Goal: Navigation & Orientation: Find specific page/section

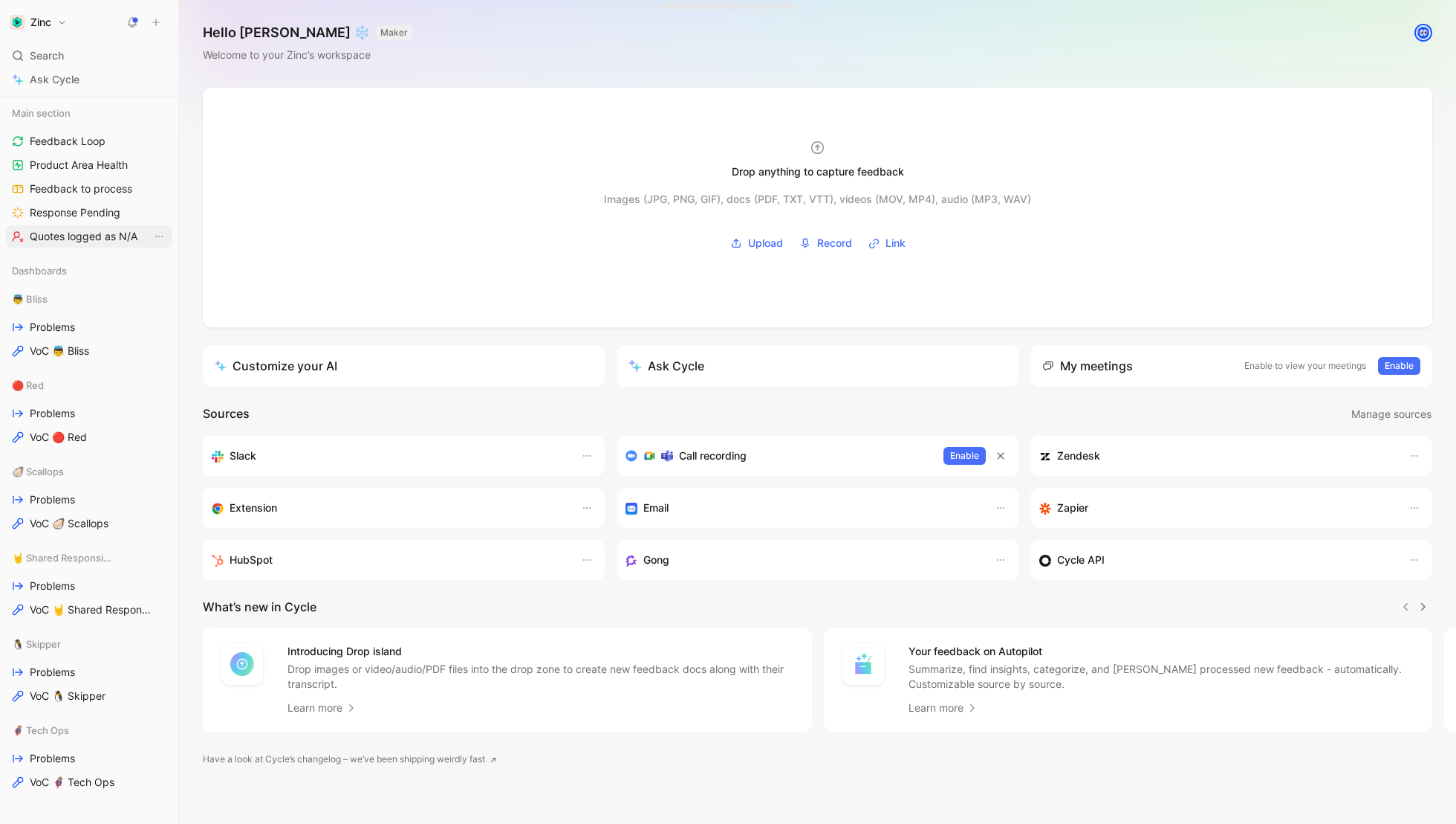
scroll to position [234, 0]
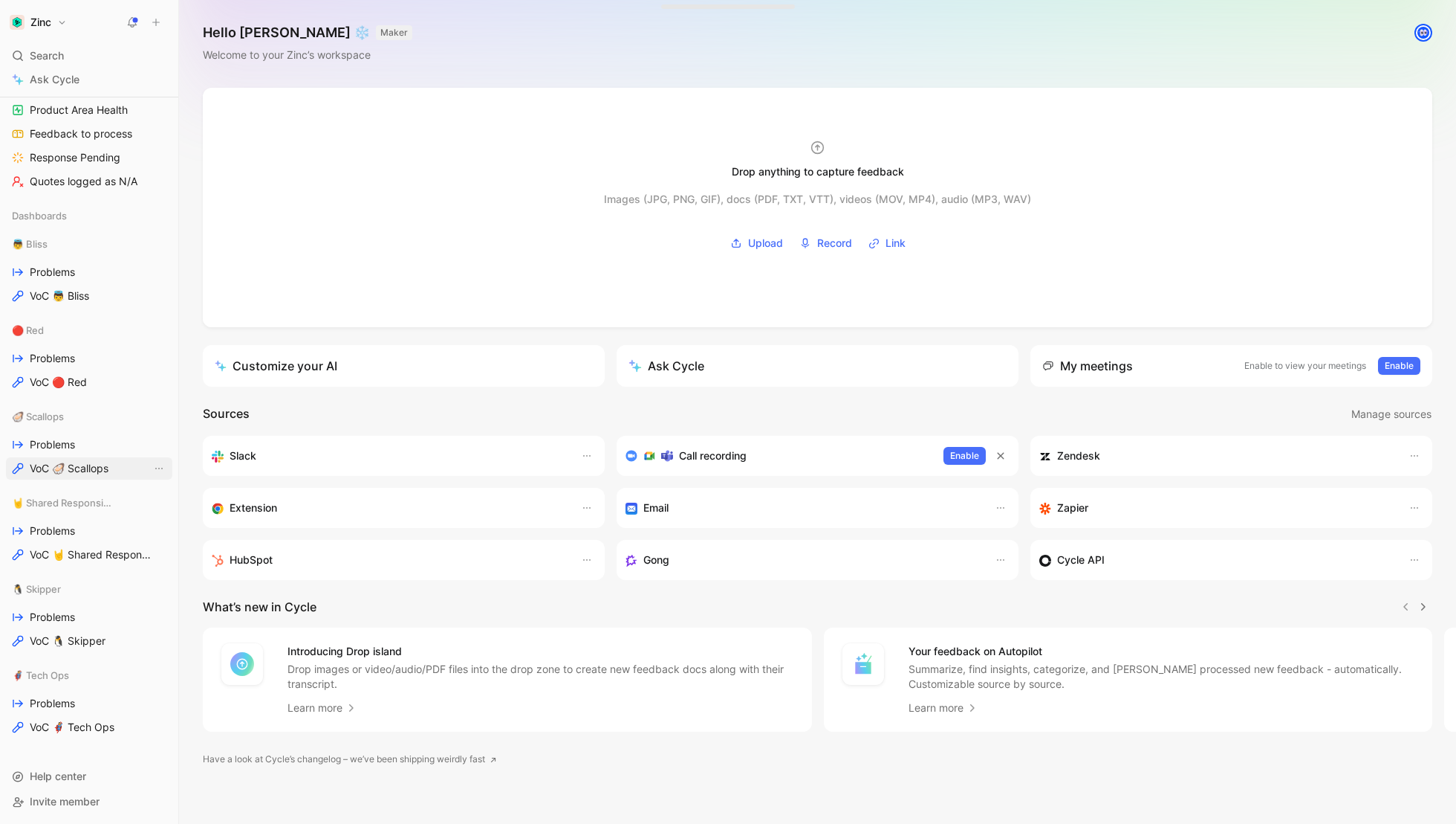
click at [72, 468] on span "VoC 🦪 Scallops" at bounding box center [69, 469] width 79 height 15
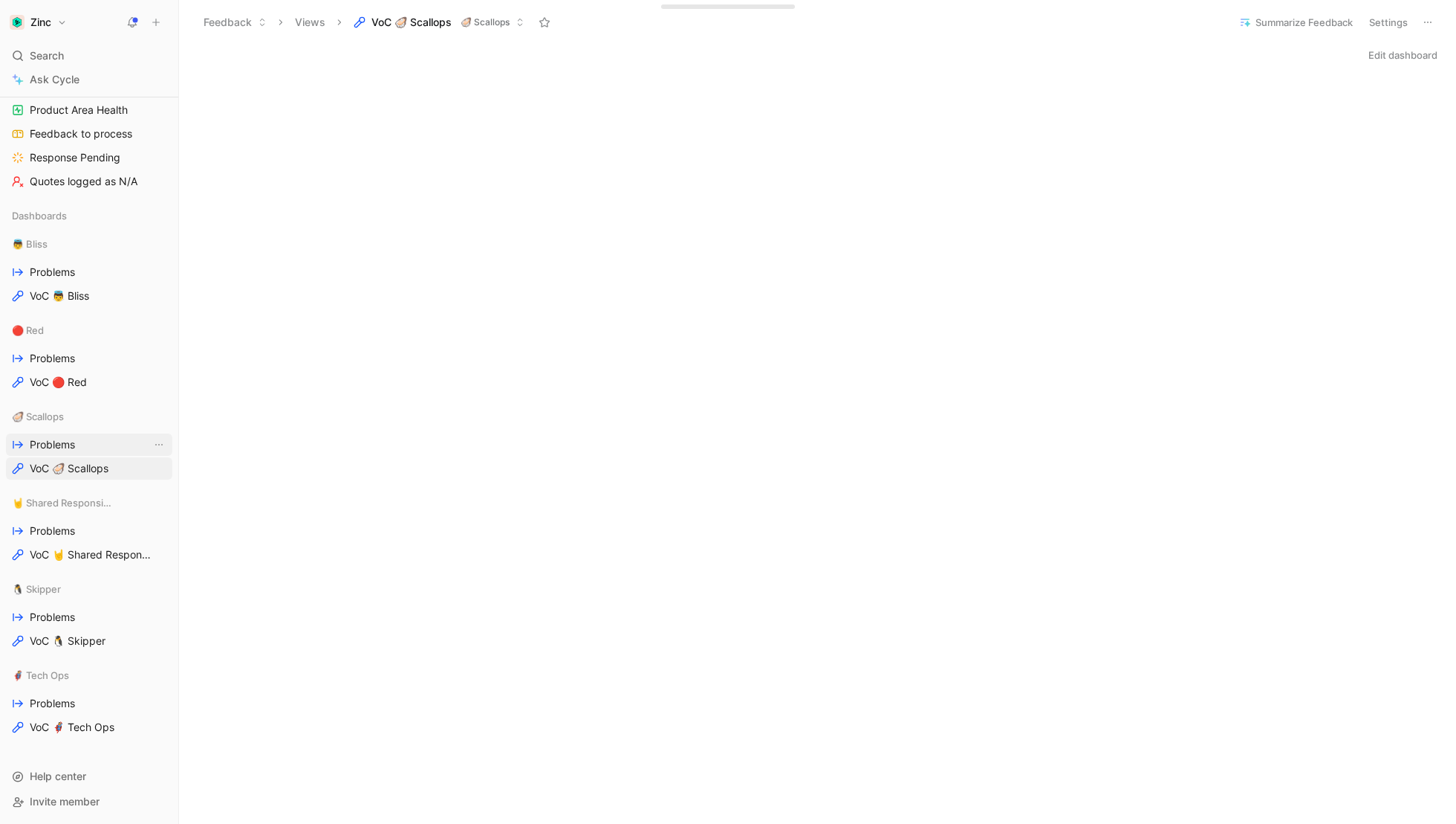
click at [28, 446] on link "Problems" at bounding box center [88, 444] width 166 height 22
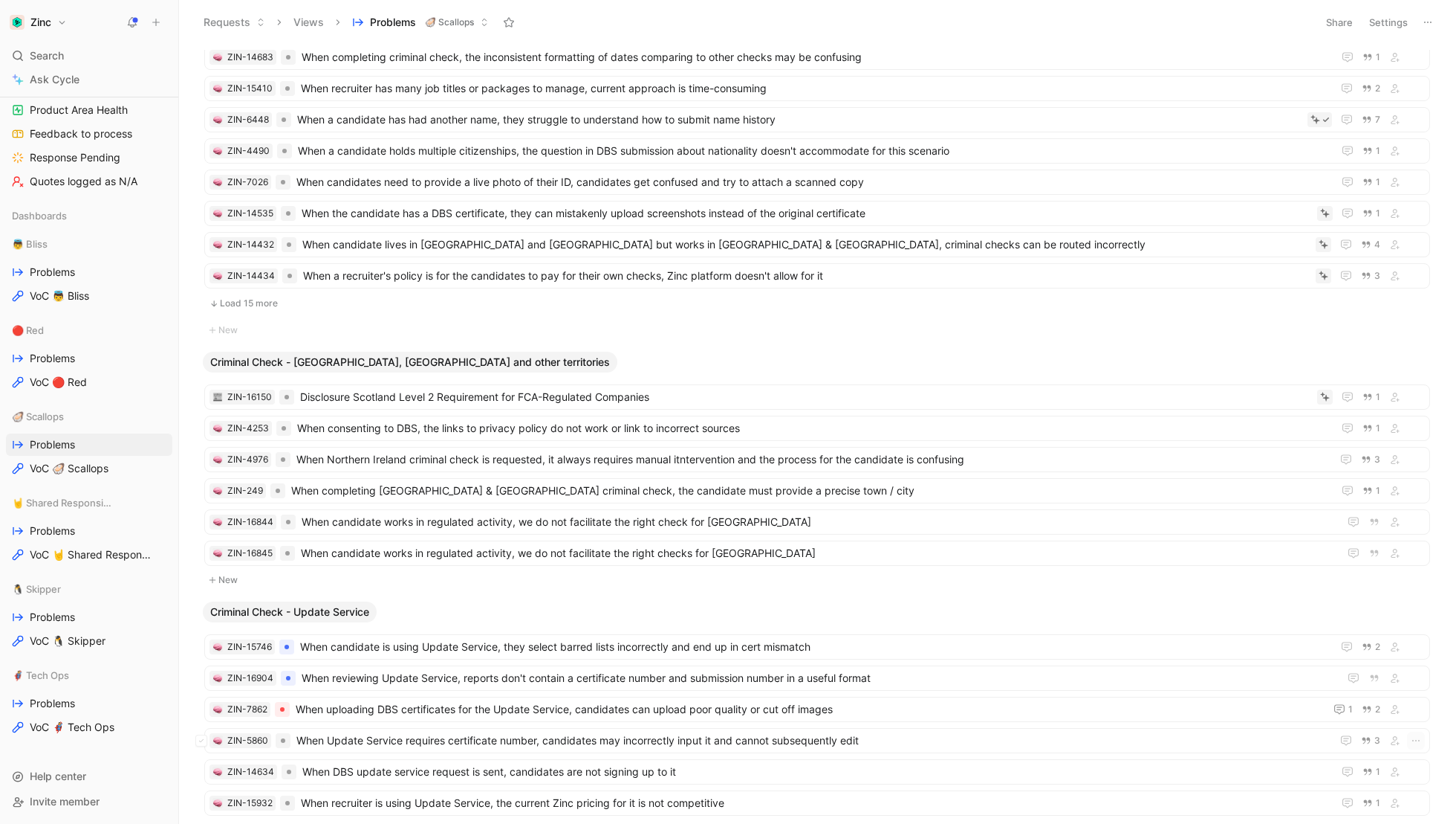
scroll to position [1443, 0]
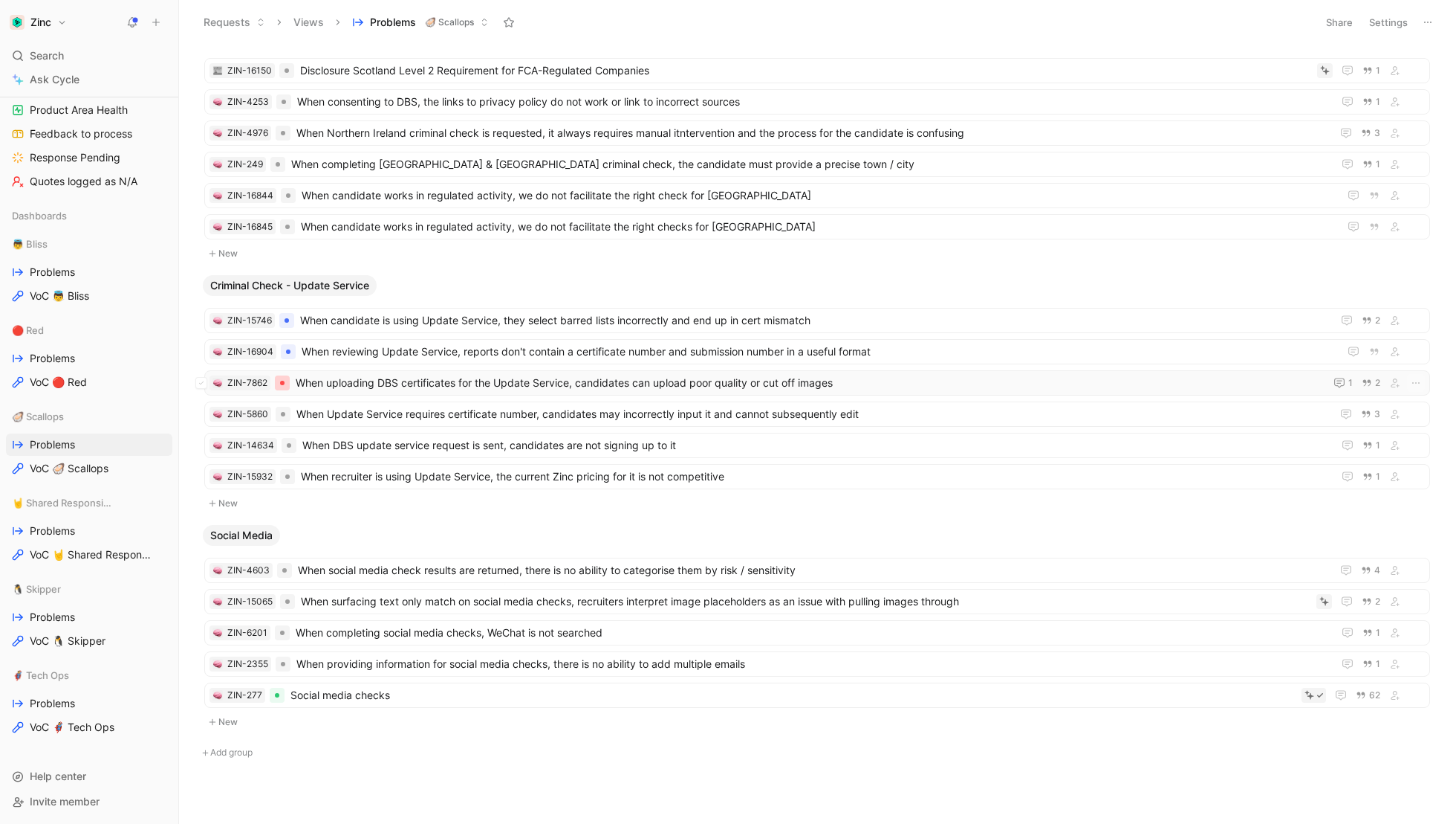
click at [275, 376] on div at bounding box center [282, 383] width 15 height 15
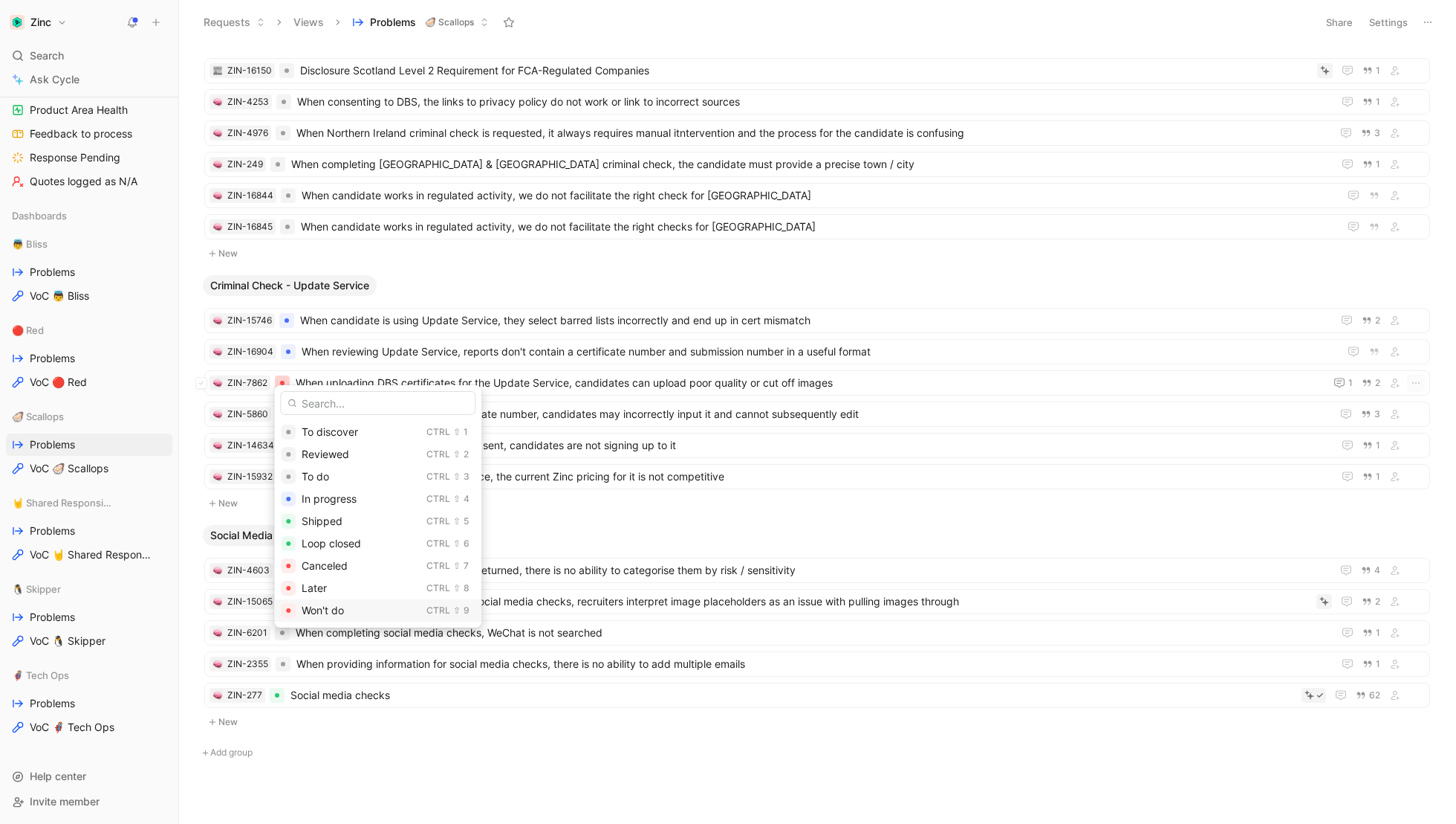
click at [354, 615] on div "Won't do" at bounding box center [361, 610] width 119 height 18
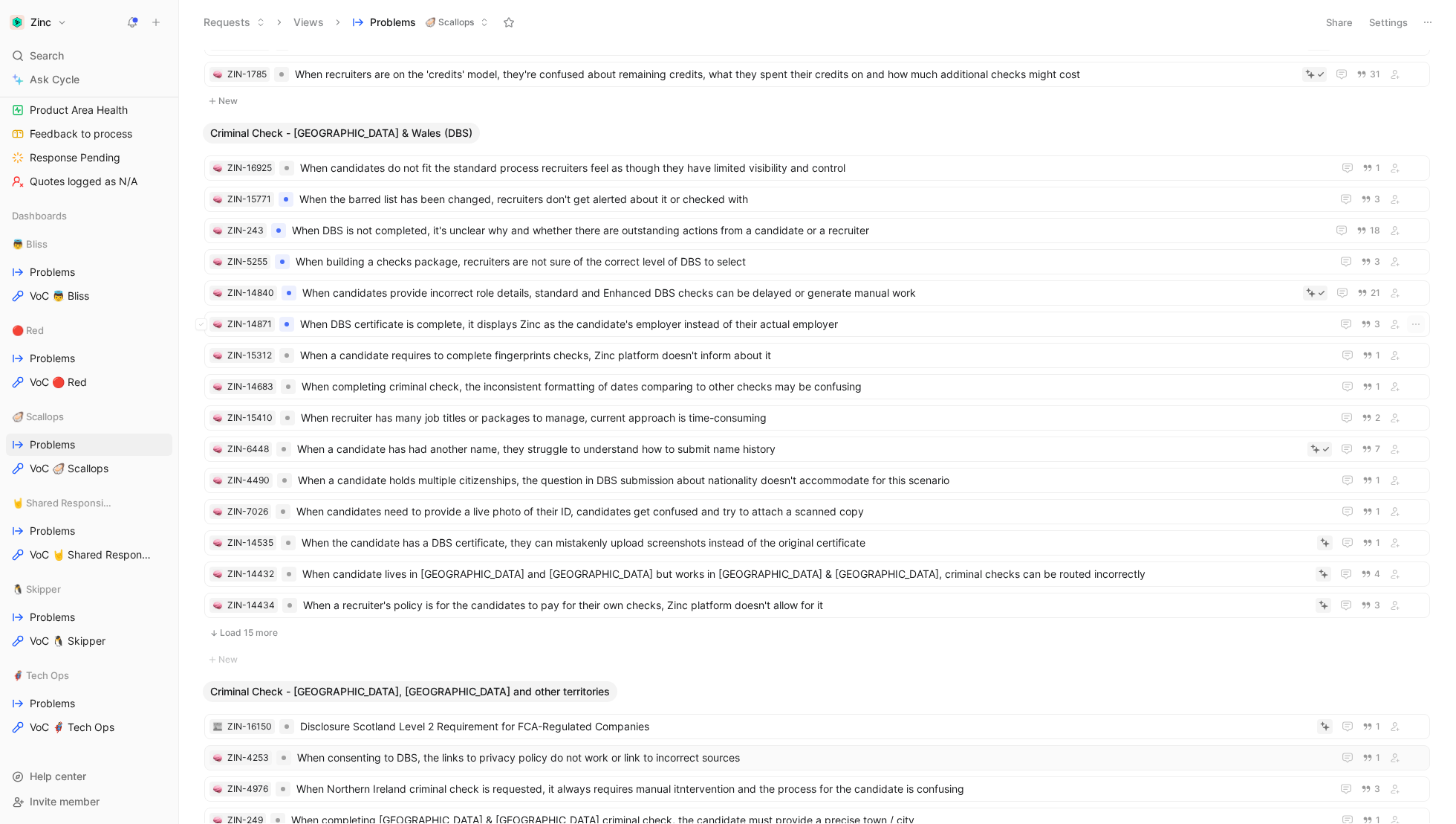
scroll to position [795, 0]
click at [438, 324] on span "When DBS certificate is complete, it displays Zinc as the candidate's employer …" at bounding box center [812, 325] width 1025 height 18
